Goal: Find contact information: Find contact information

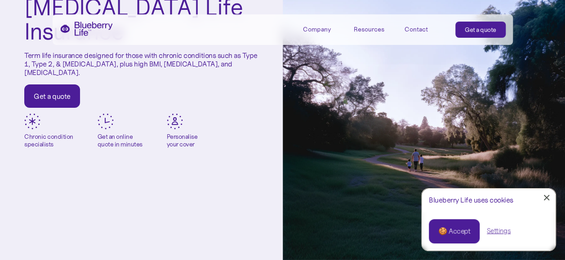
scroll to position [95, 0]
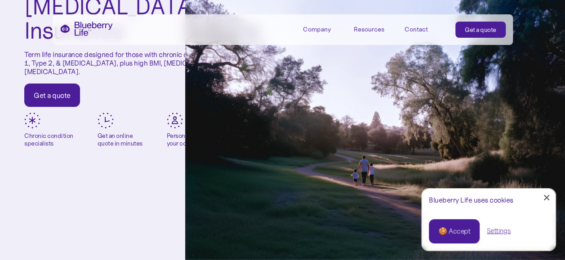
click at [544, 201] on link "Close Cookie Popup" at bounding box center [546, 198] width 18 height 18
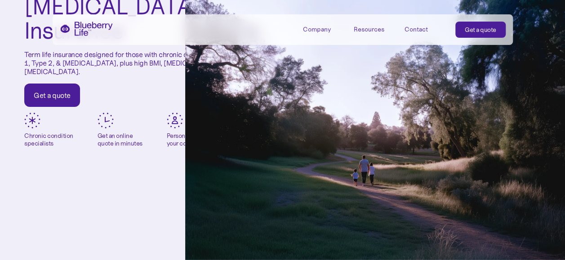
click at [414, 23] on link "Contact" at bounding box center [424, 29] width 40 height 15
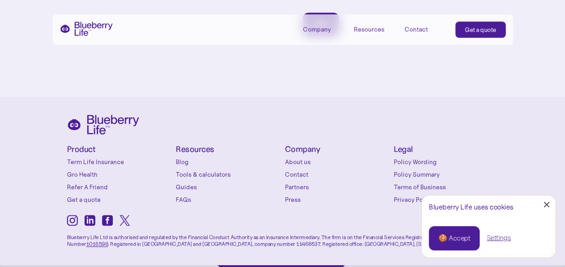
scroll to position [445, 0]
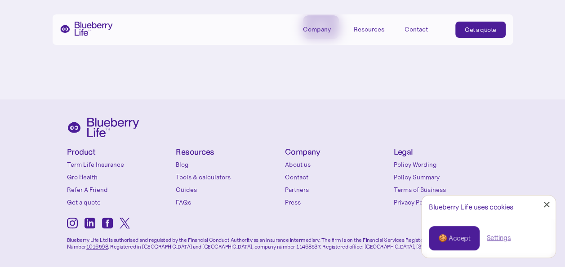
click at [547, 203] on div at bounding box center [546, 205] width 6 height 6
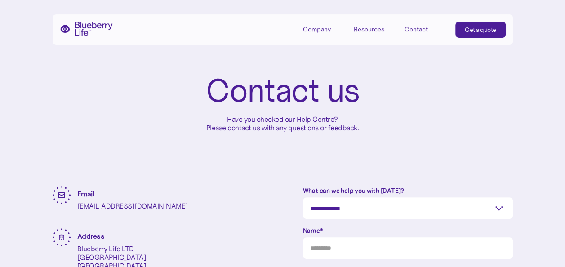
scroll to position [0, 0]
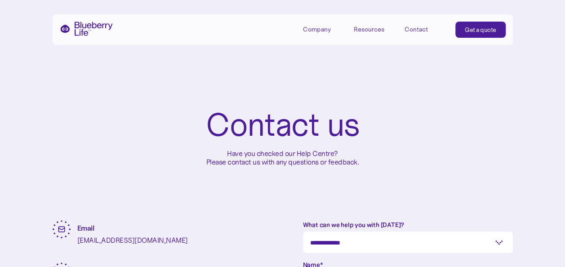
click at [100, 24] on img "home" at bounding box center [86, 29] width 53 height 14
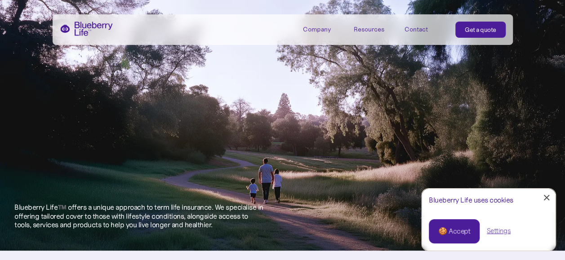
scroll to position [269, 0]
click at [544, 200] on div at bounding box center [546, 198] width 6 height 6
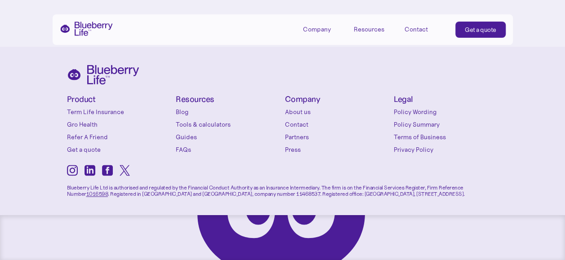
scroll to position [3890, 0]
click at [295, 126] on link "Contact" at bounding box center [337, 124] width 105 height 9
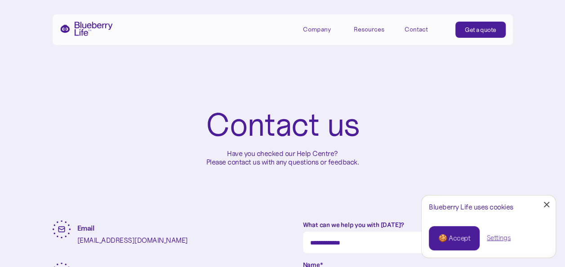
click at [544, 204] on link "Close Cookie Popup" at bounding box center [546, 204] width 18 height 18
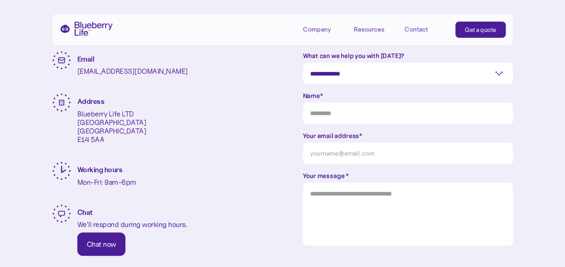
scroll to position [168, 0]
click at [150, 68] on p "enquiries@blueberrylife.com" at bounding box center [132, 71] width 110 height 9
drag, startPoint x: 174, startPoint y: 72, endPoint x: 76, endPoint y: 68, distance: 98.4
click at [76, 68] on div "Email enquiries@blueberrylife.com Address Blueberry Life LTD One Canada Square …" at bounding box center [158, 152] width 210 height 201
copy p "enquiries@blueberrylife.com"
